Goal: Communication & Community: Answer question/provide support

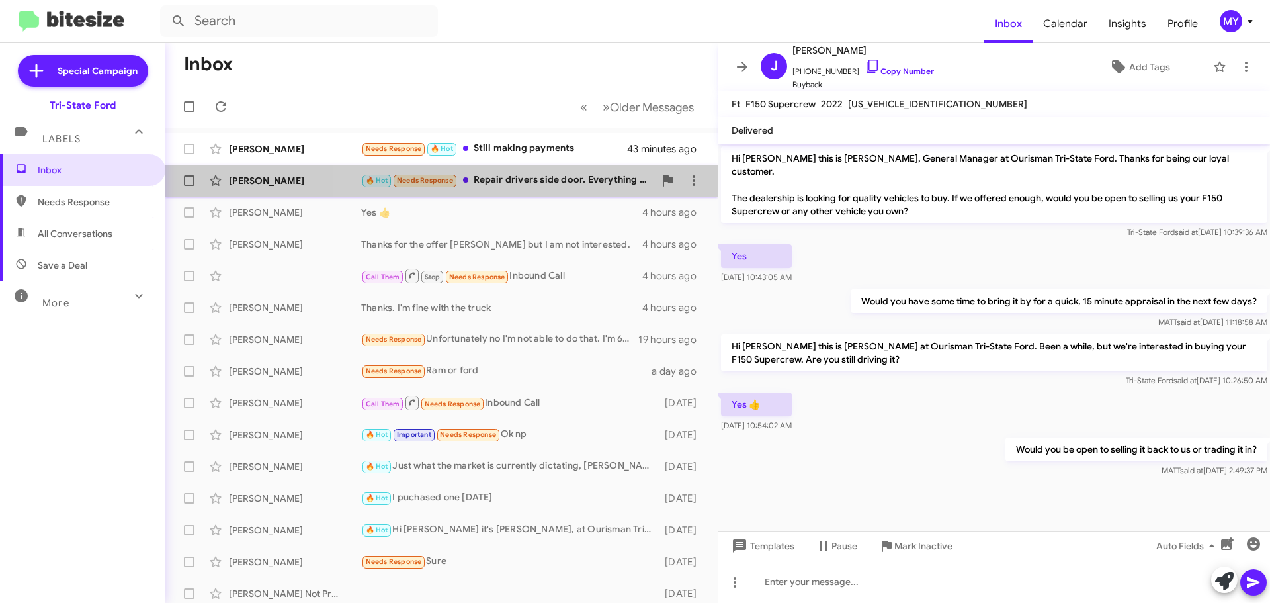
click at [529, 169] on div "[PERSON_NAME] 🔥 Hot Needs Response Repair drivers side door. Everything is fine…" at bounding box center [441, 180] width 531 height 26
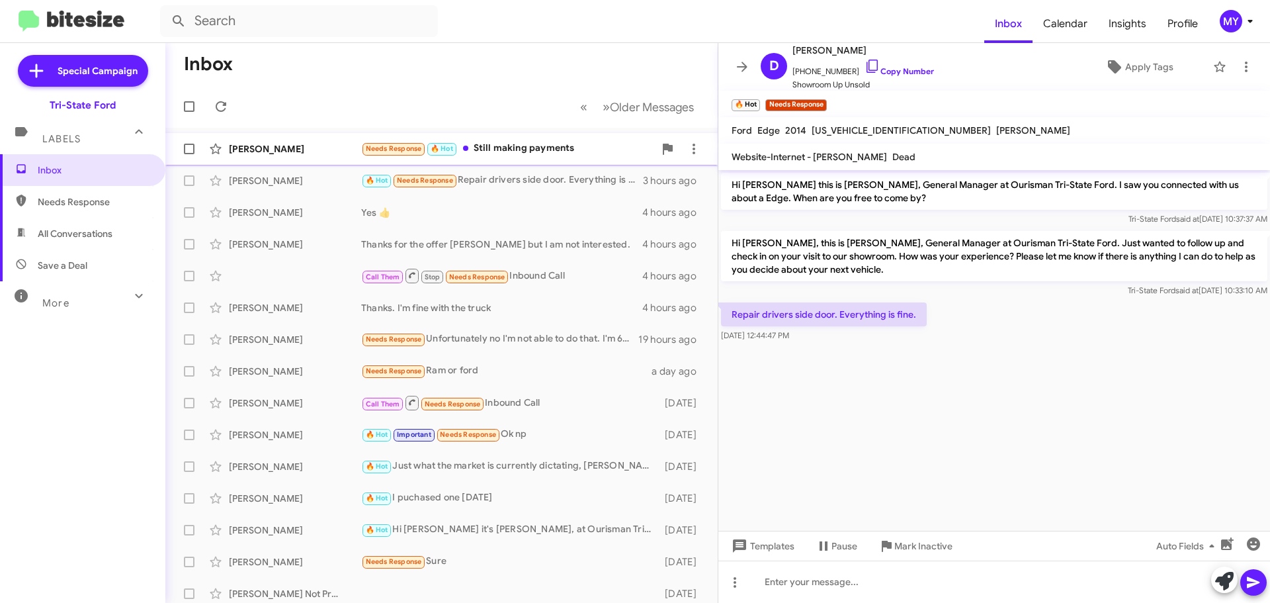
click at [506, 148] on div "Needs Response 🔥 Hot Still making payments" at bounding box center [507, 148] width 293 height 15
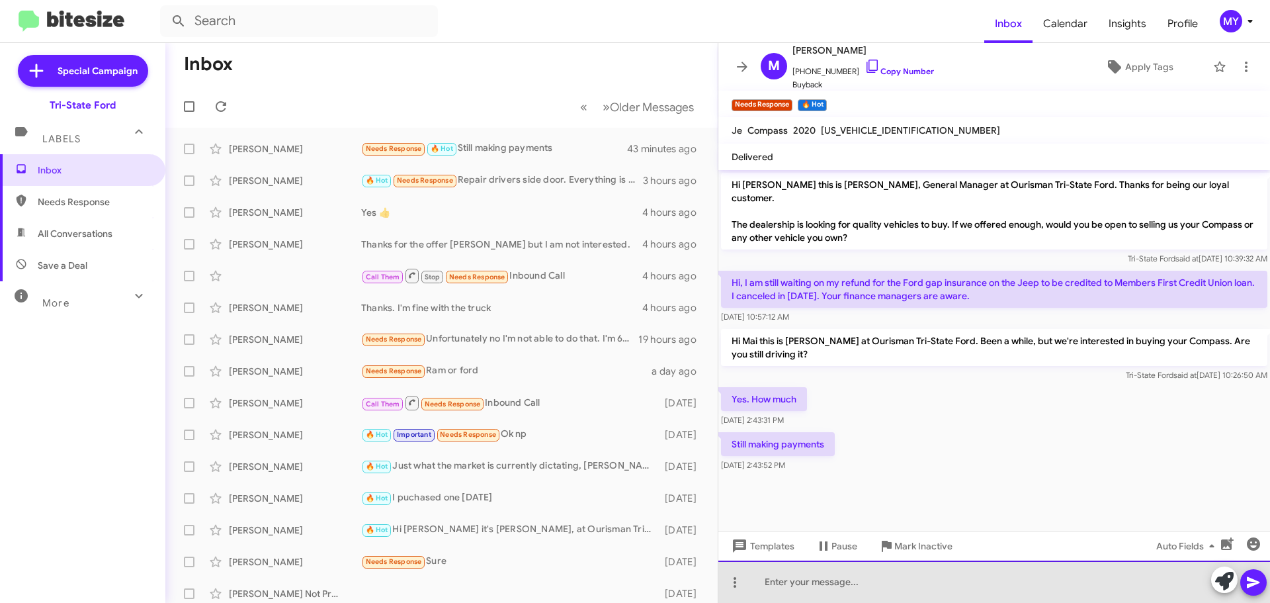
click at [913, 585] on div at bounding box center [995, 581] width 552 height 42
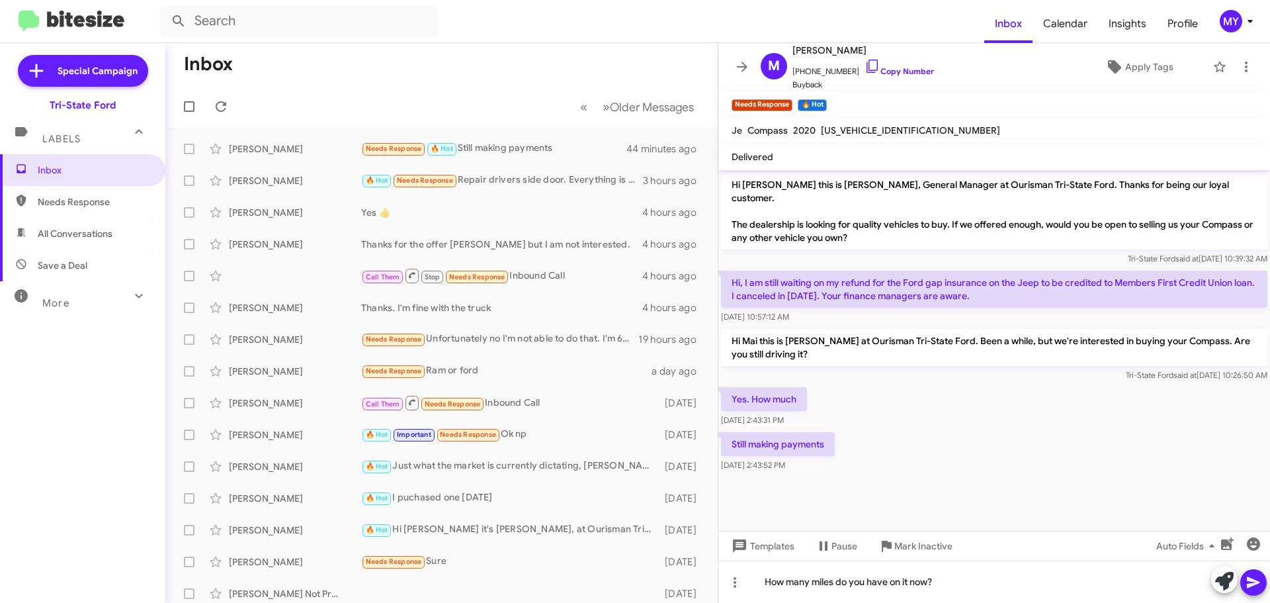
click at [1262, 578] on button at bounding box center [1254, 582] width 26 height 26
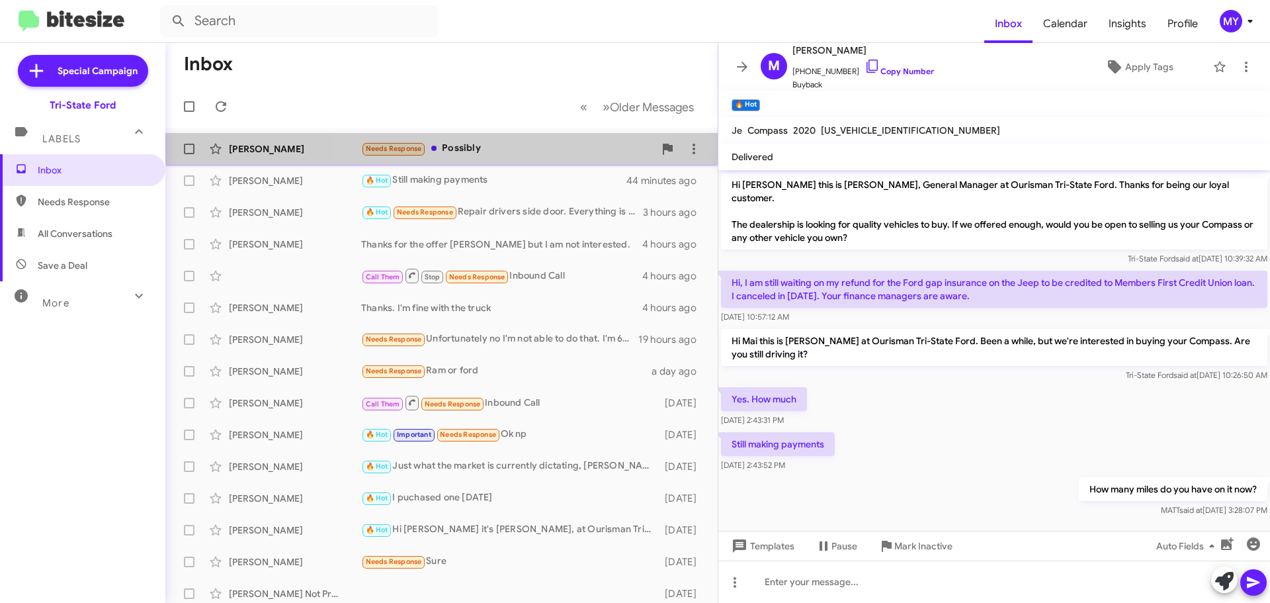
click at [482, 142] on div "Needs Response Possibly" at bounding box center [507, 148] width 293 height 15
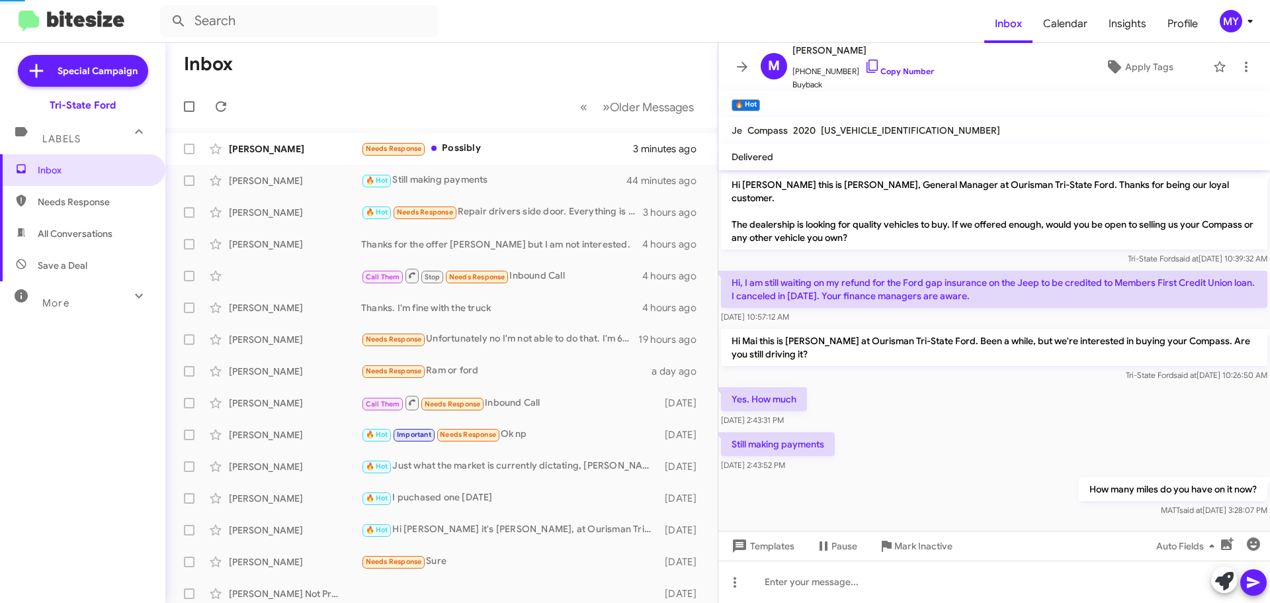
scroll to position [30, 0]
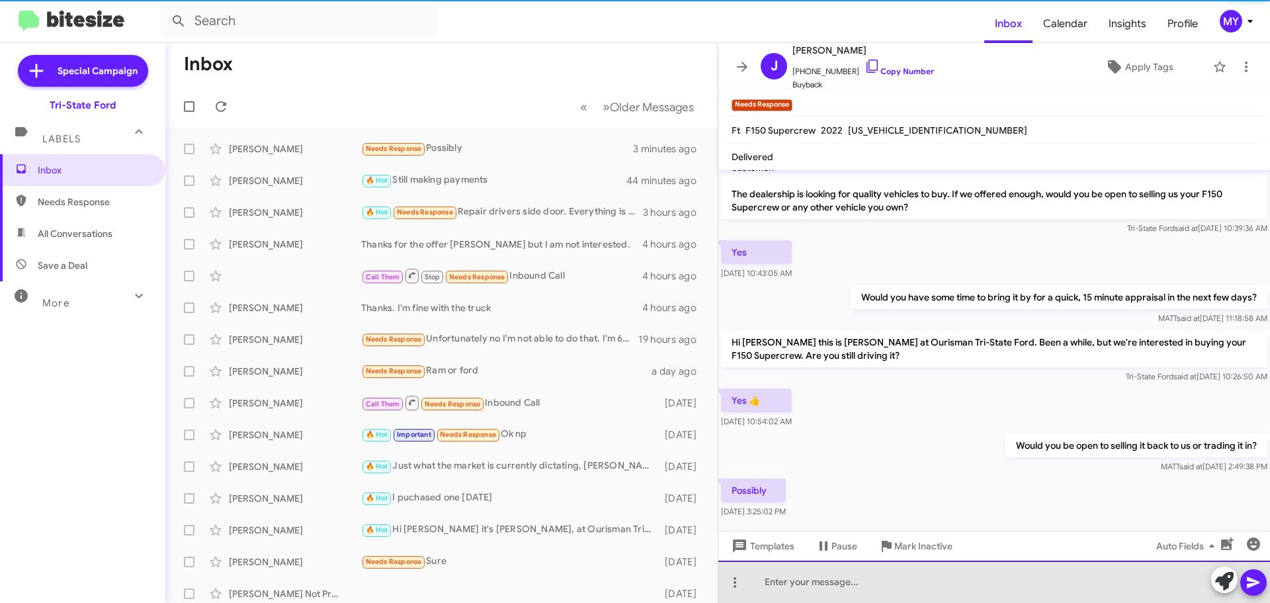
click at [906, 591] on div at bounding box center [995, 581] width 552 height 42
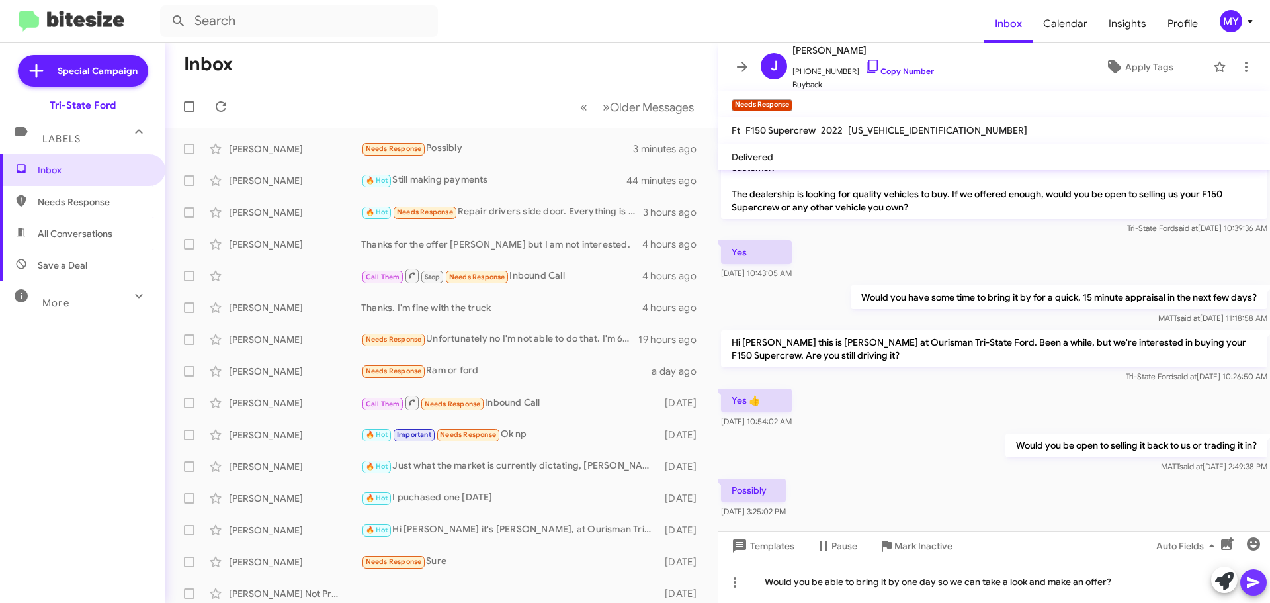
click at [1246, 580] on icon at bounding box center [1254, 582] width 16 height 16
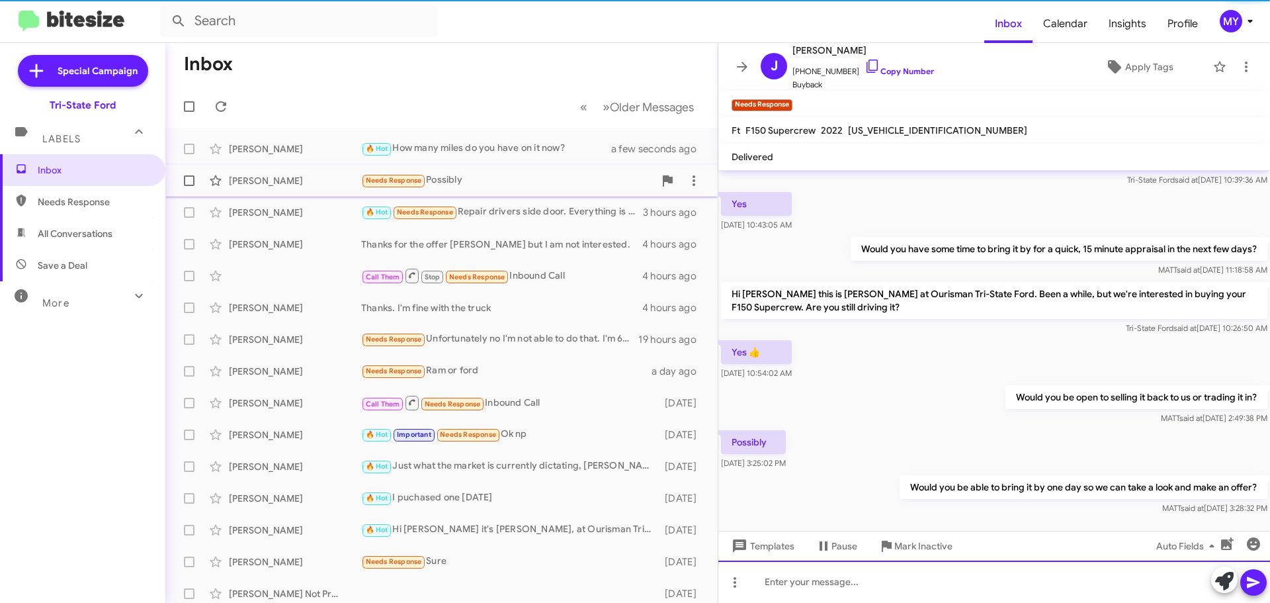
scroll to position [52, 0]
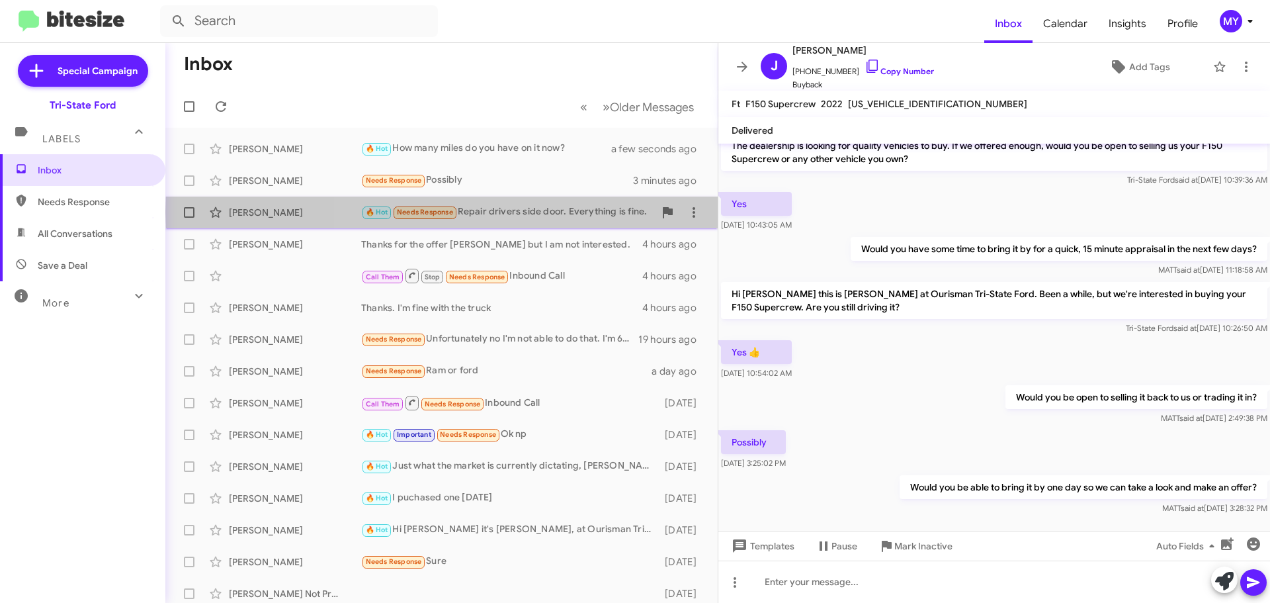
click at [574, 212] on div "🔥 Hot Needs Response Repair drivers side door. Everything is fine." at bounding box center [507, 211] width 293 height 15
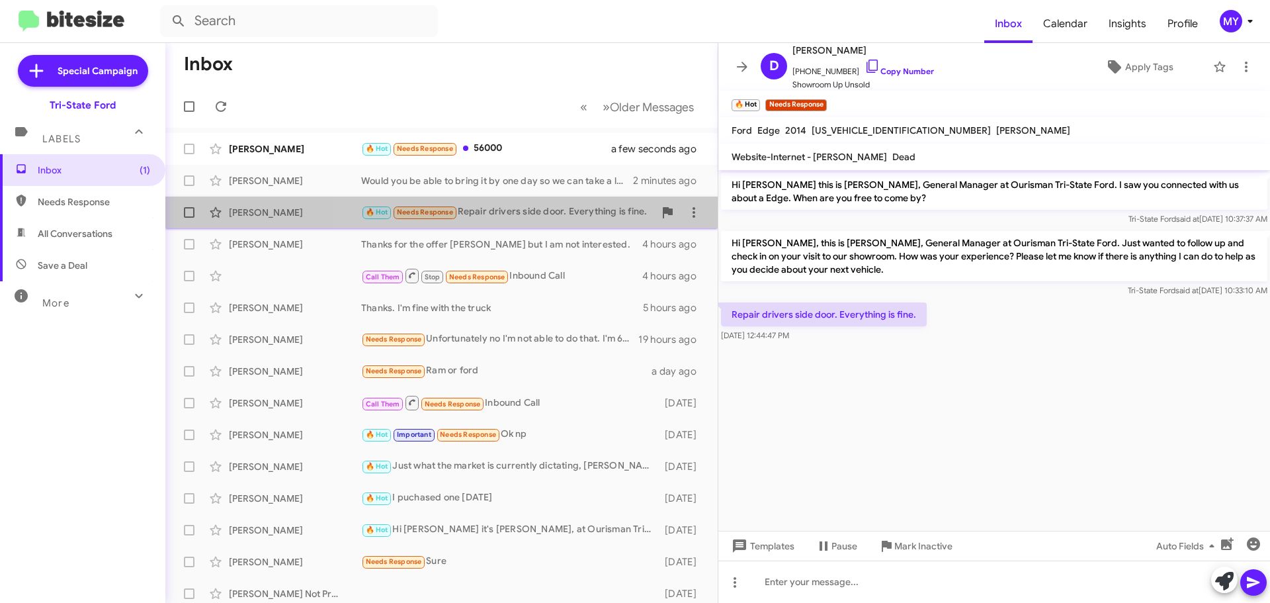
click at [546, 210] on div "🔥 Hot Needs Response Repair drivers side door. Everything is fine." at bounding box center [507, 211] width 293 height 15
click at [550, 207] on div "🔥 Hot Needs Response Repair drivers side door. Everything is fine." at bounding box center [507, 211] width 293 height 15
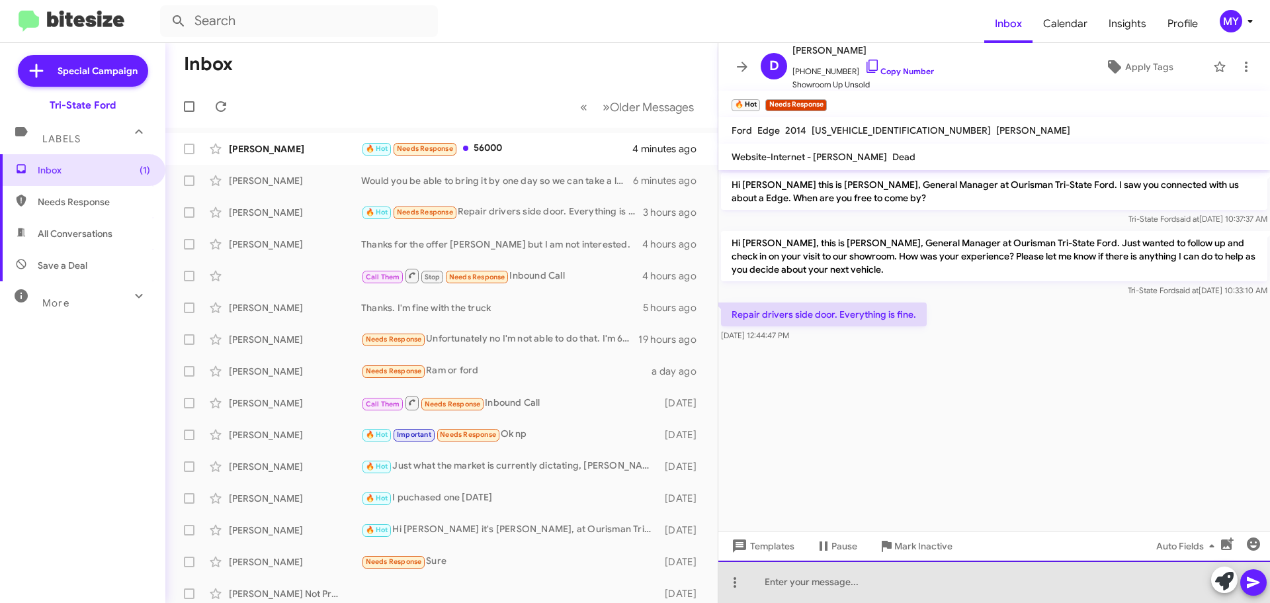
click at [857, 583] on div at bounding box center [995, 581] width 552 height 42
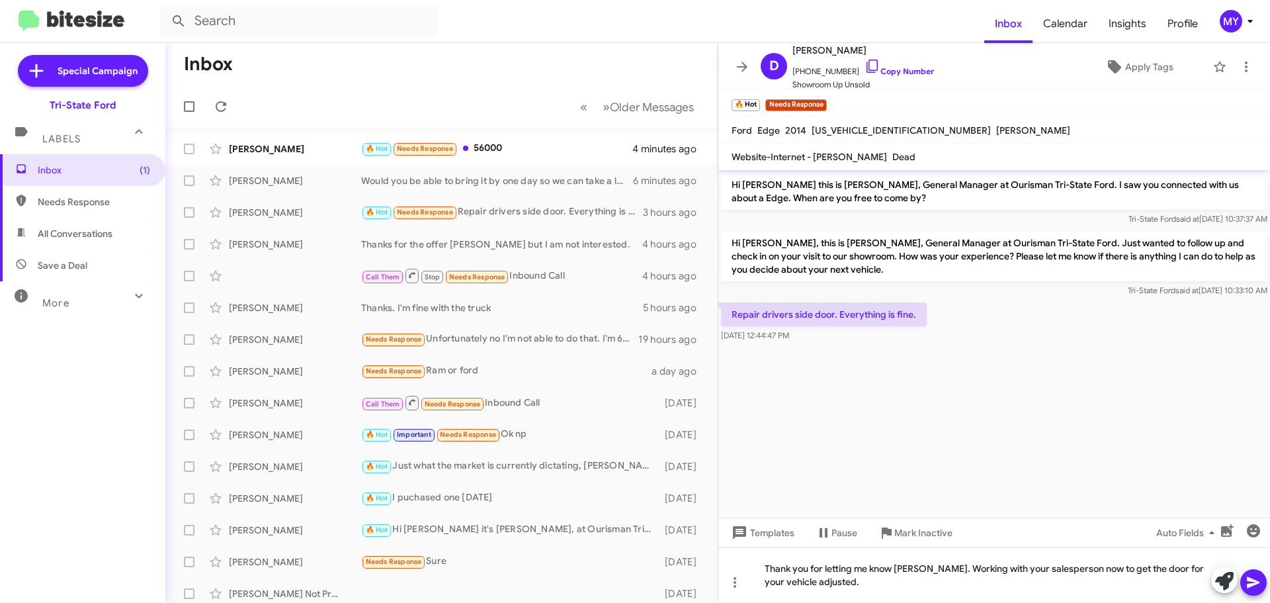
click at [1257, 582] on icon at bounding box center [1254, 582] width 16 height 16
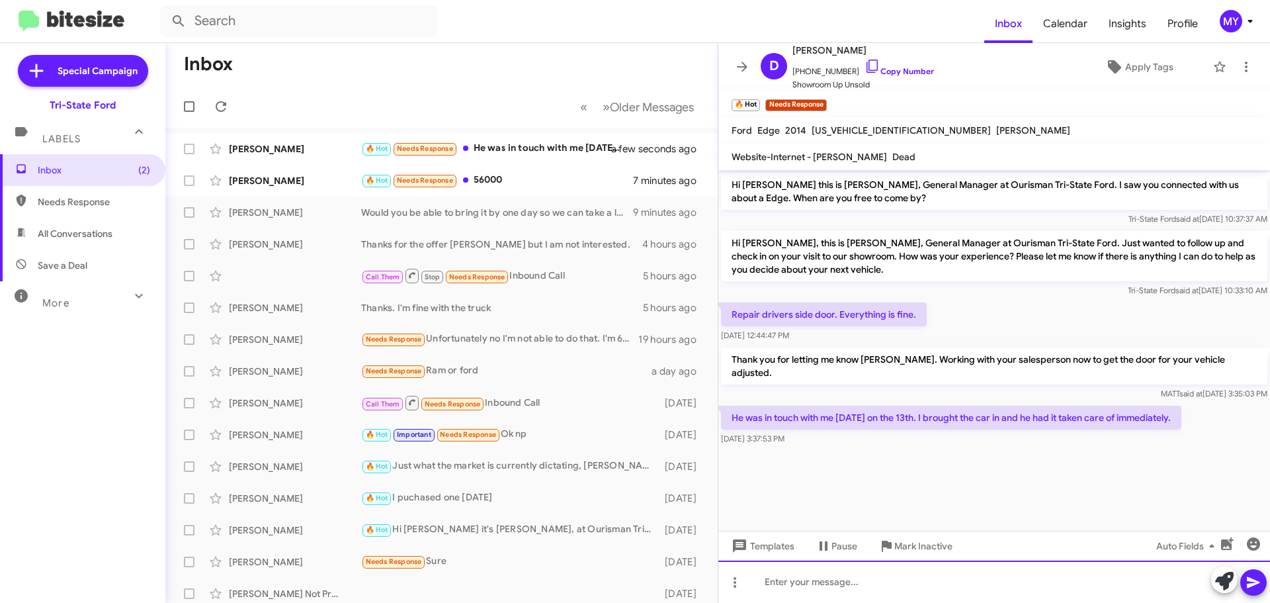
click at [836, 594] on div at bounding box center [995, 581] width 552 height 42
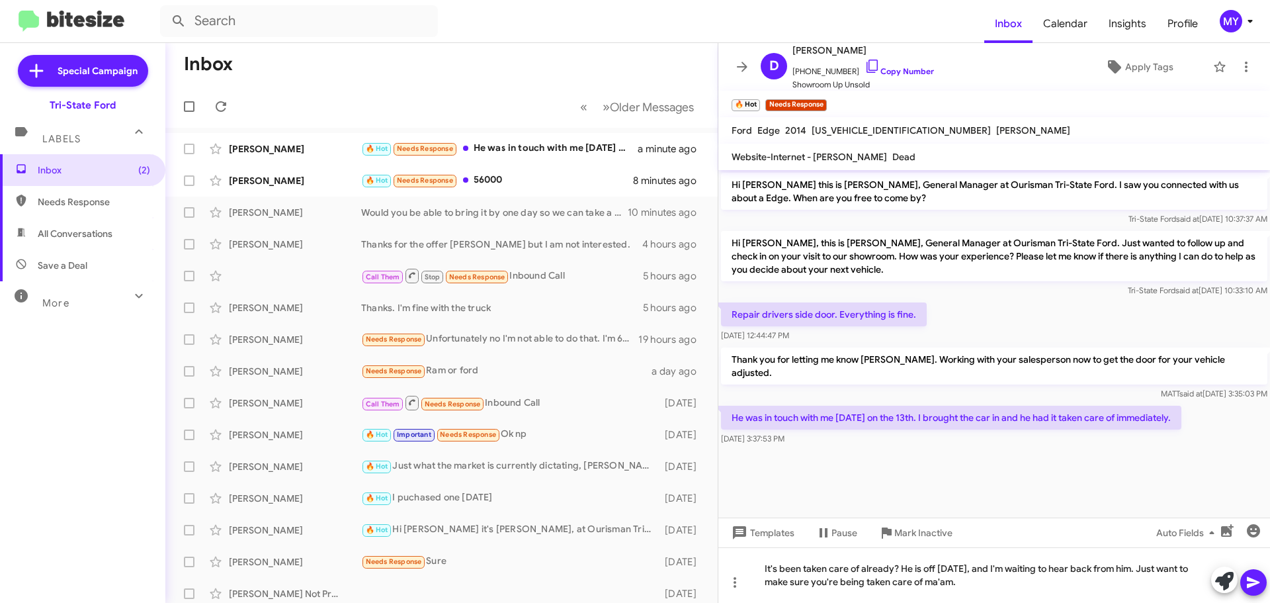
click at [1258, 587] on icon at bounding box center [1254, 582] width 16 height 16
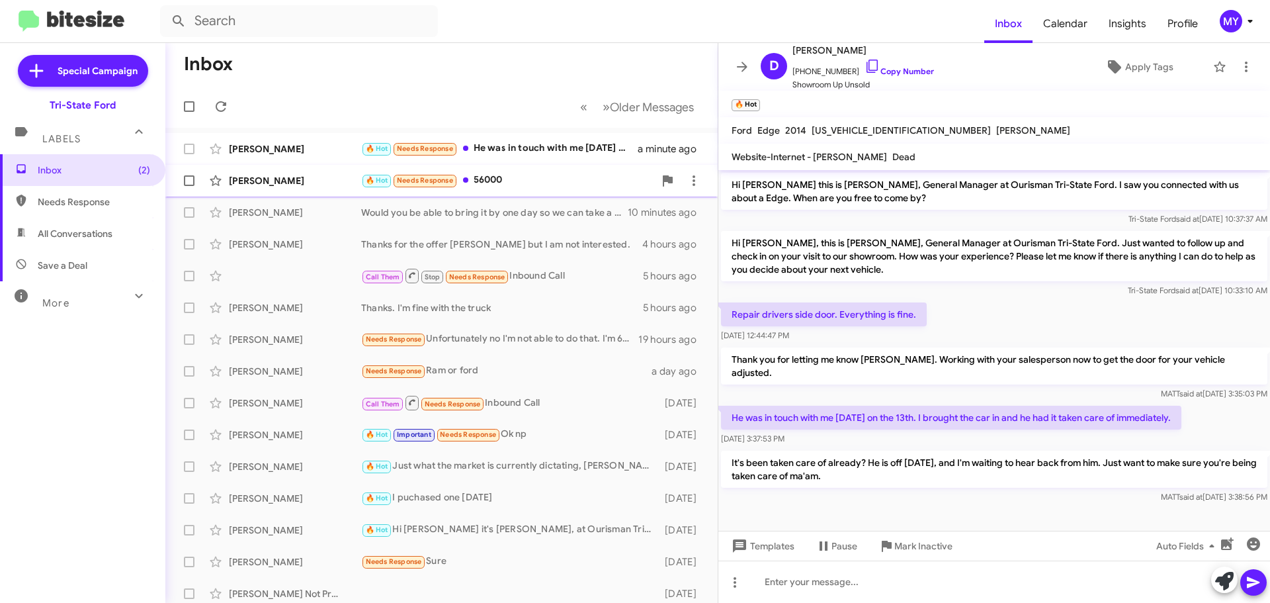
click at [525, 175] on div "🔥 Hot Needs Response 56000" at bounding box center [507, 180] width 293 height 15
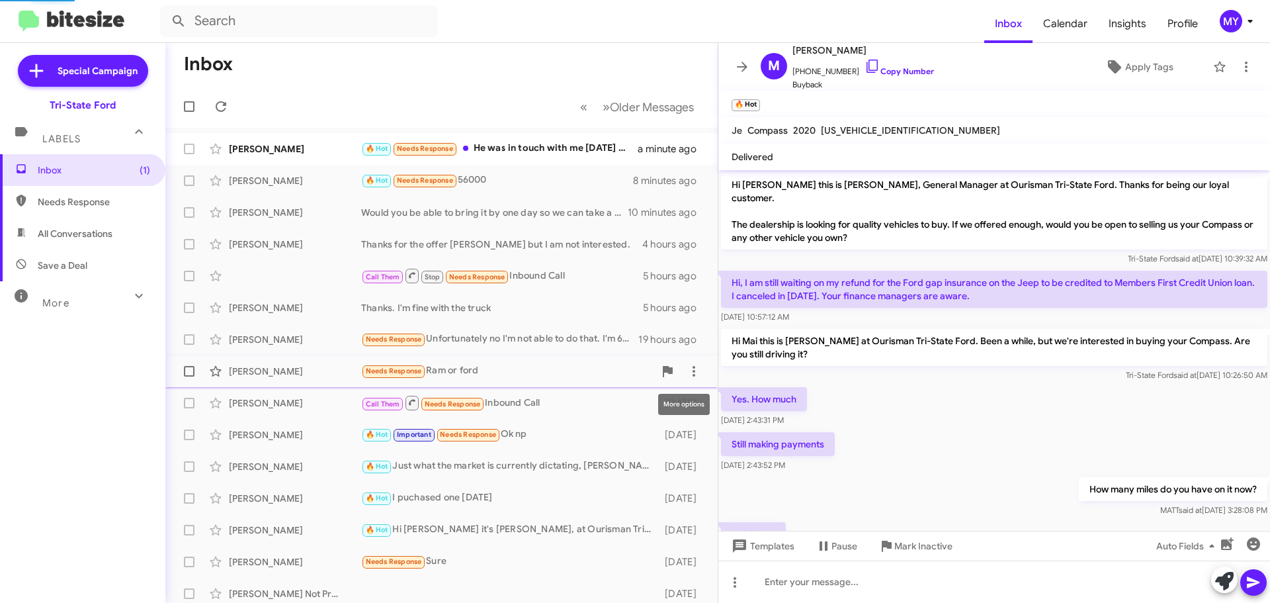
scroll to position [44, 0]
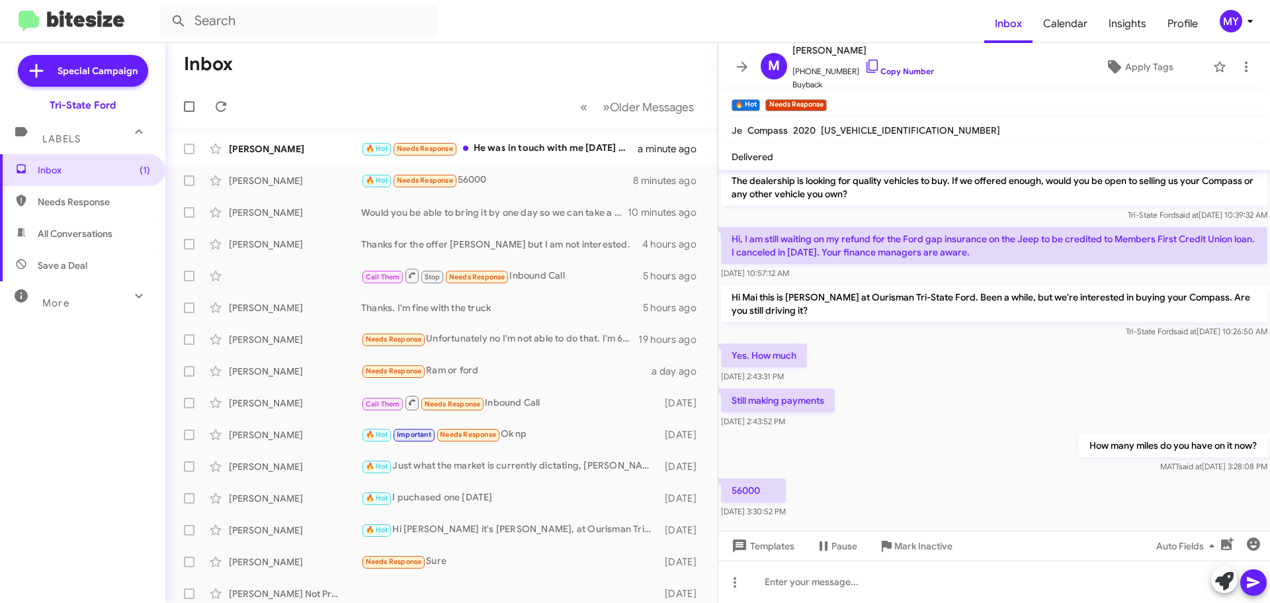
click at [865, 130] on span "[US_VEHICLE_IDENTIFICATION_NUMBER]" at bounding box center [910, 130] width 179 height 12
copy span "[US_VEHICLE_IDENTIFICATION_NUMBER]"
click at [556, 142] on div "🔥 Hot Needs Response Yes it was done [DATE] as soon as I called him. [PERSON_NA…" at bounding box center [507, 148] width 293 height 15
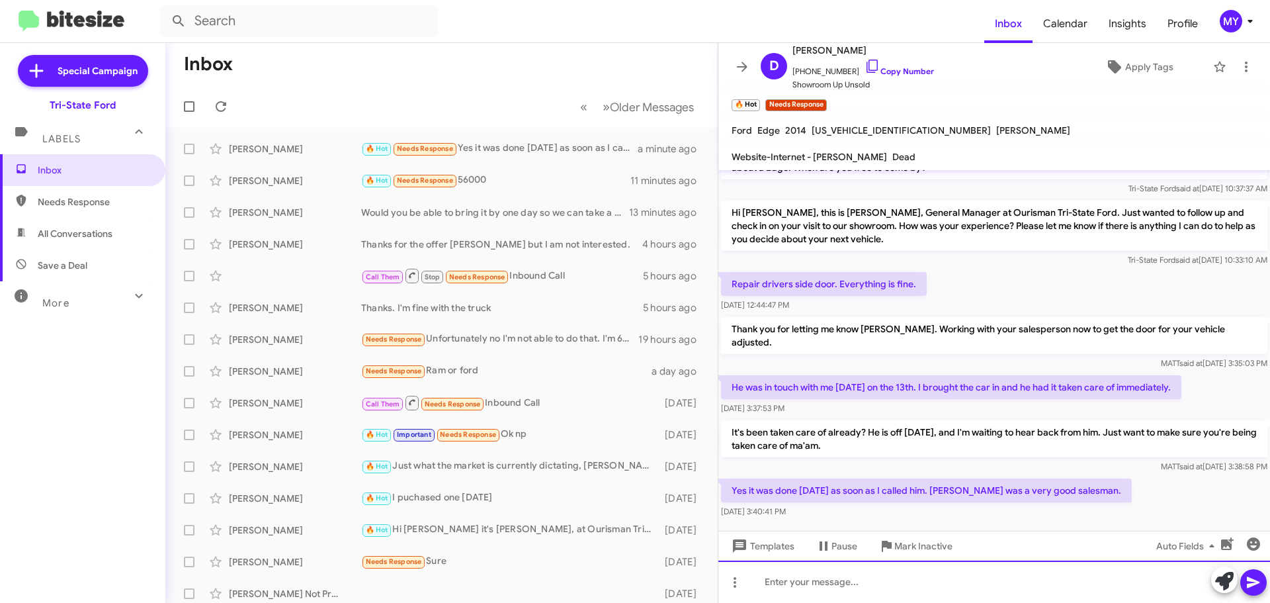
click at [857, 579] on div at bounding box center [995, 581] width 552 height 42
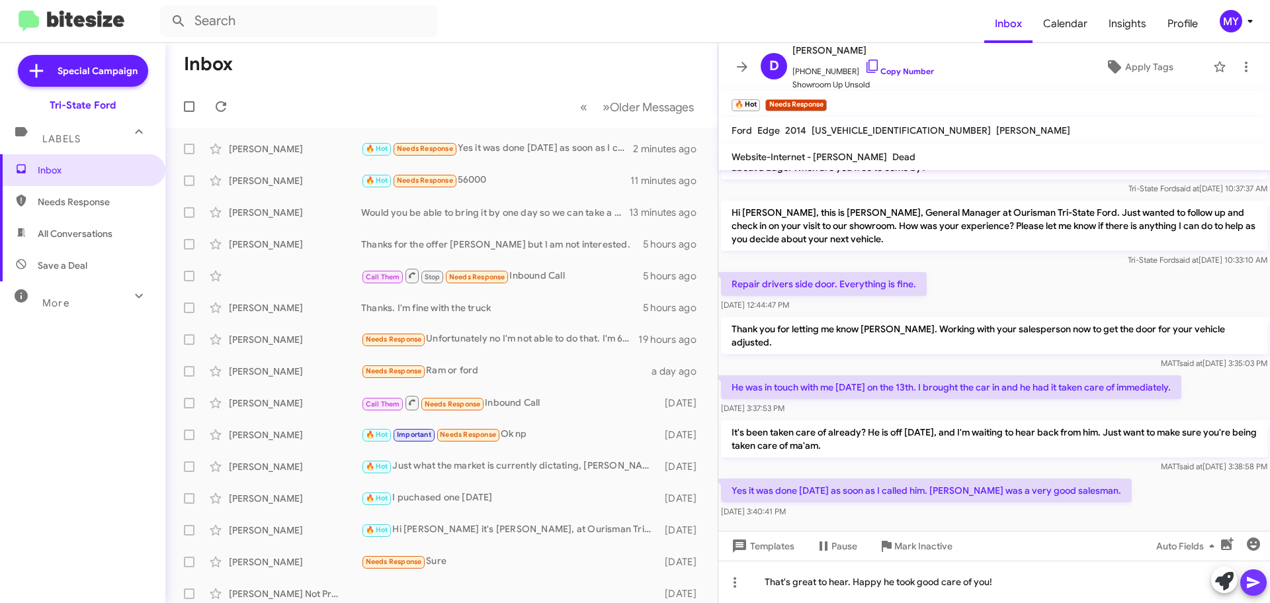
click at [1256, 580] on icon at bounding box center [1254, 582] width 16 height 16
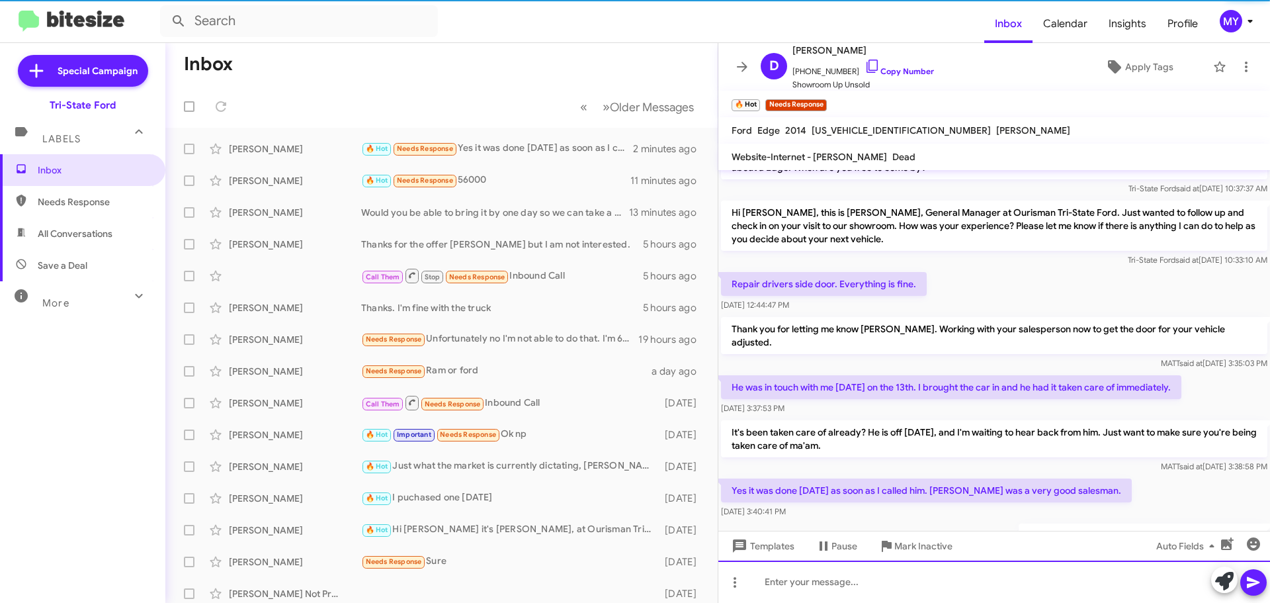
scroll to position [79, 0]
